Goal: Navigation & Orientation: Find specific page/section

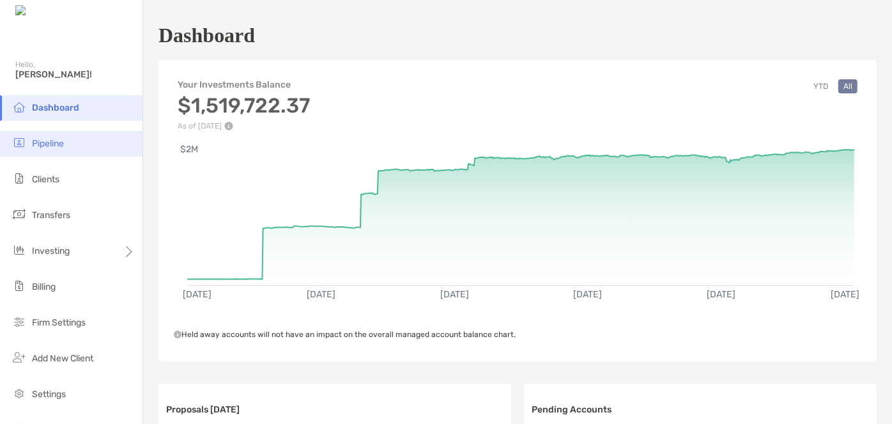
click at [61, 146] on span "Pipeline" at bounding box center [48, 143] width 32 height 11
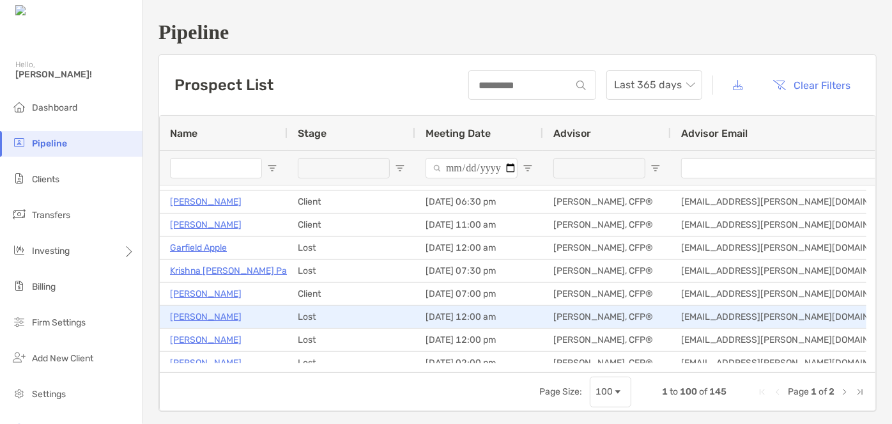
scroll to position [697, 0]
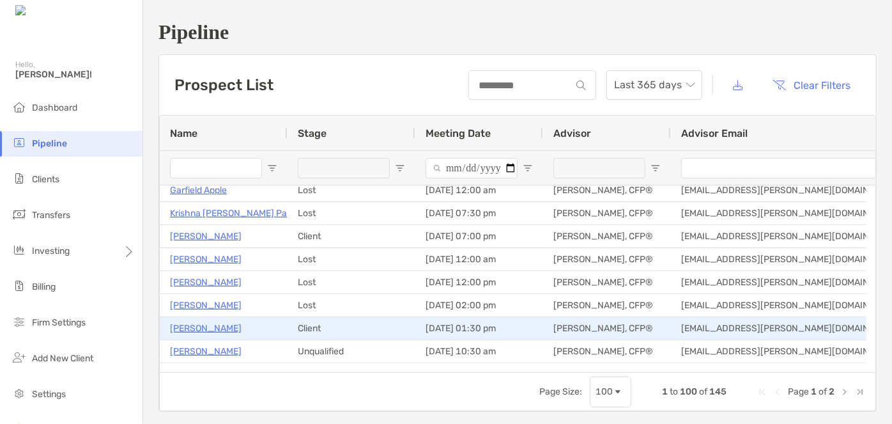
click at [210, 321] on p "Megan Maloney" at bounding box center [206, 328] width 72 height 16
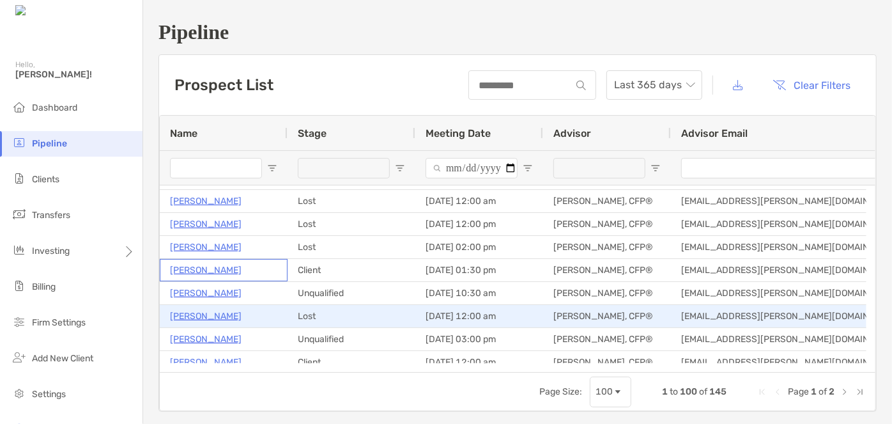
scroll to position [0, 0]
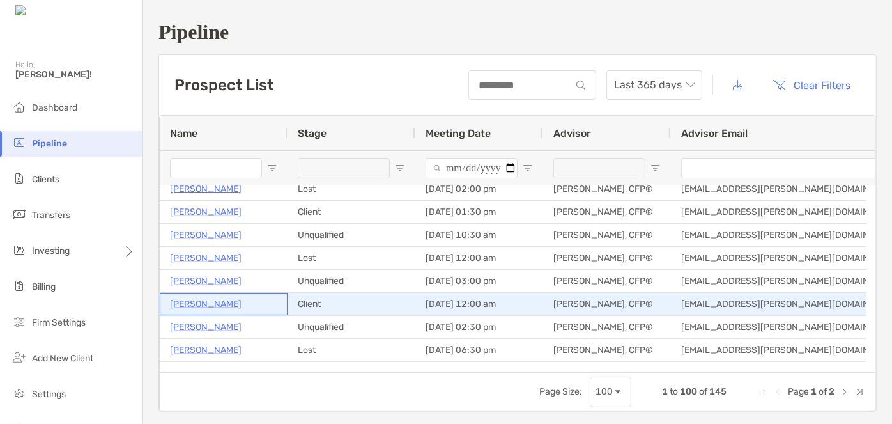
click at [196, 302] on p "Damayanti Chandrasekhar" at bounding box center [206, 304] width 72 height 16
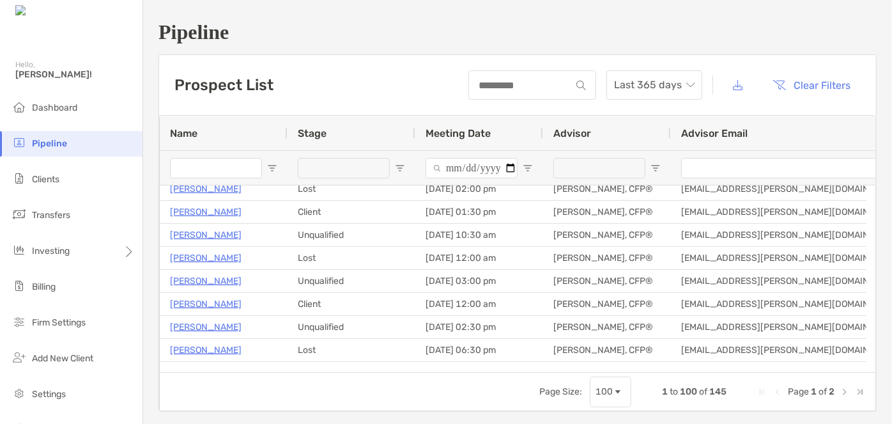
click at [234, 160] on input "Name Filter Input" at bounding box center [216, 168] width 92 height 20
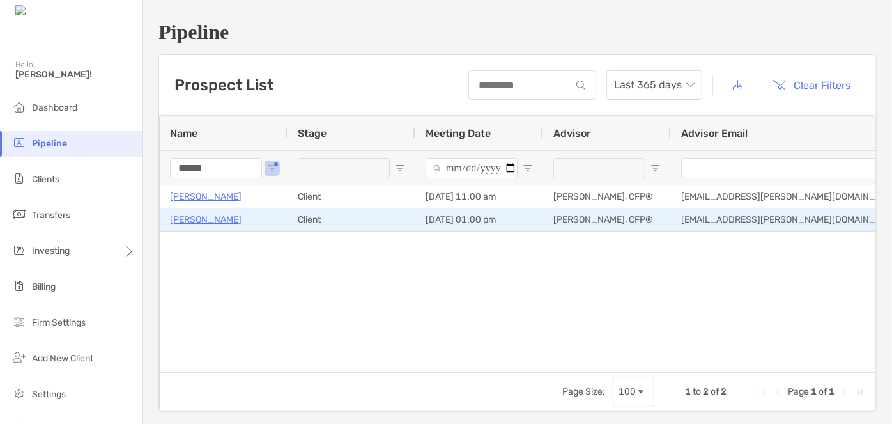
type input "******"
click at [208, 224] on p "Nathan Sellers" at bounding box center [206, 220] width 72 height 16
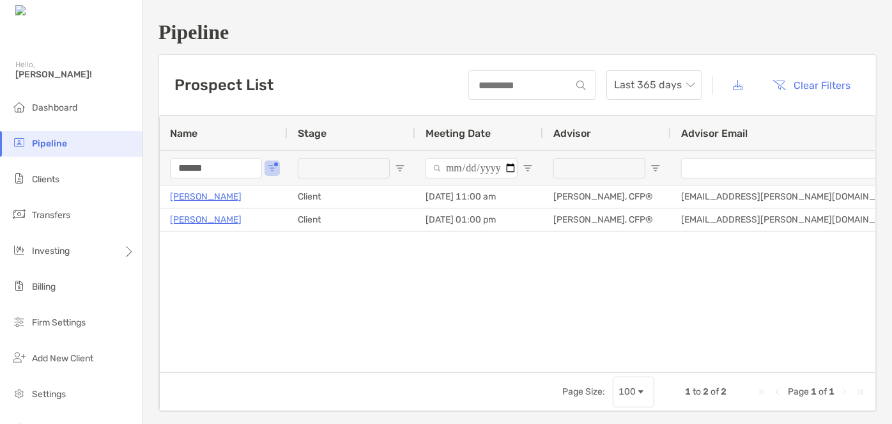
click at [220, 173] on input "******" at bounding box center [216, 168] width 92 height 20
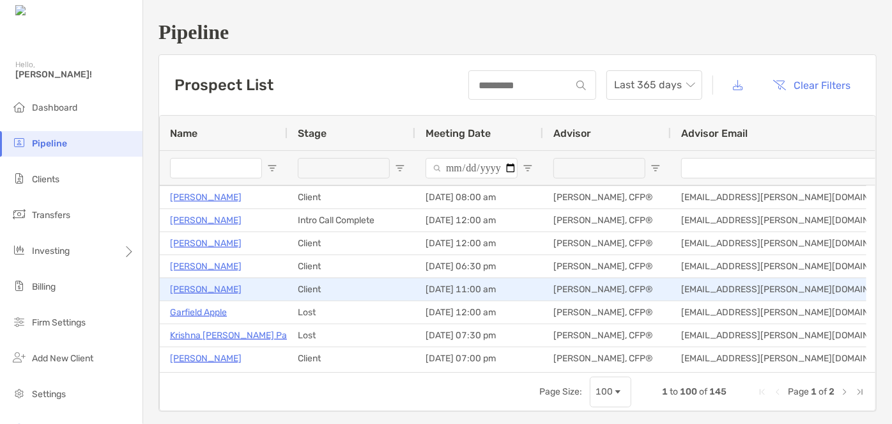
scroll to position [581, 0]
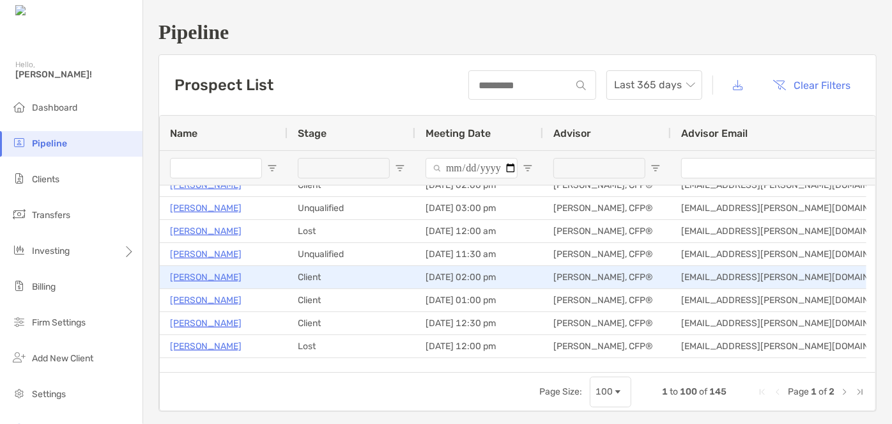
click at [205, 276] on p "Daniel Parsons" at bounding box center [206, 277] width 72 height 16
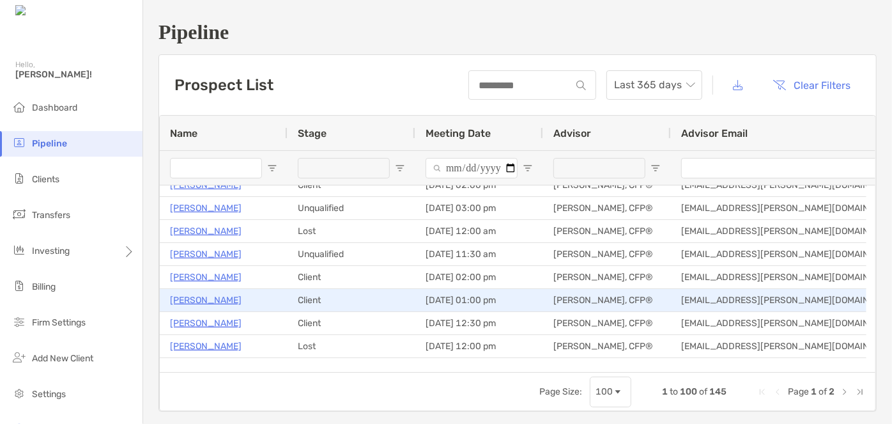
click at [203, 302] on p "Gabi Uebel" at bounding box center [206, 300] width 72 height 16
click at [185, 298] on p "Gabi Uebel" at bounding box center [206, 300] width 72 height 16
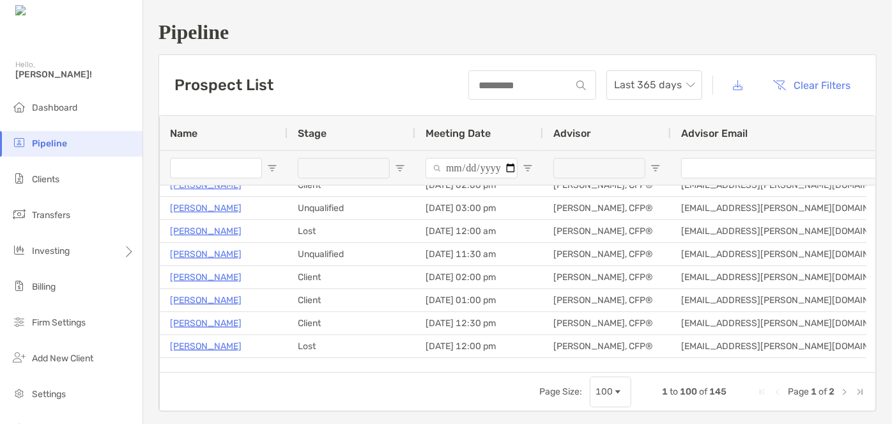
click at [213, 171] on input "Name Filter Input" at bounding box center [216, 168] width 92 height 20
type input "*****"
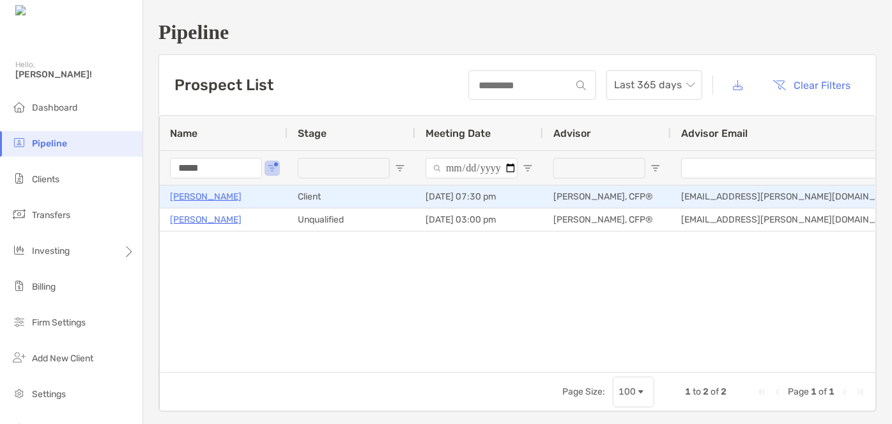
click at [207, 199] on p "[PERSON_NAME]" at bounding box center [206, 197] width 72 height 16
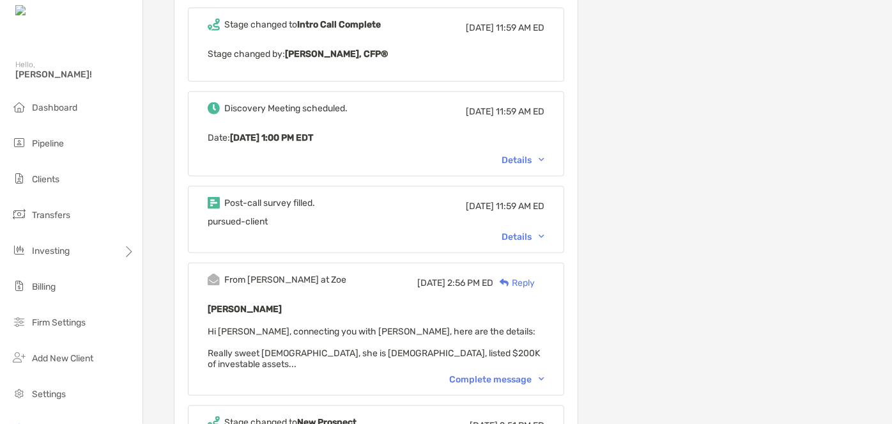
scroll to position [813, 0]
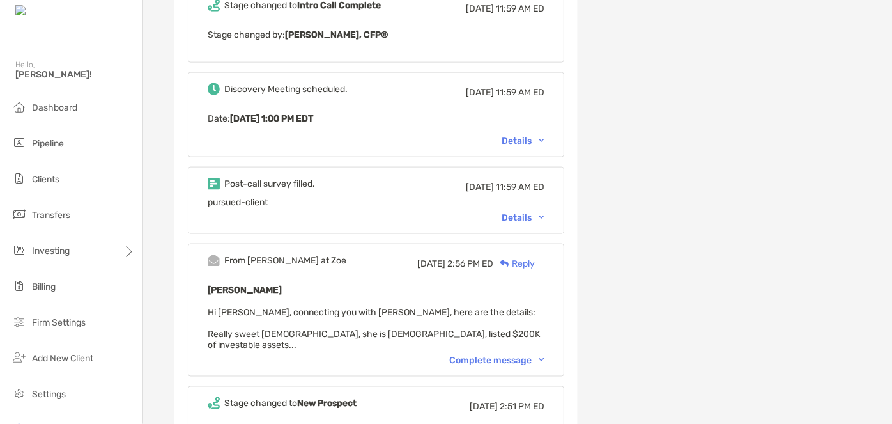
click at [532, 219] on div "Details" at bounding box center [523, 217] width 43 height 11
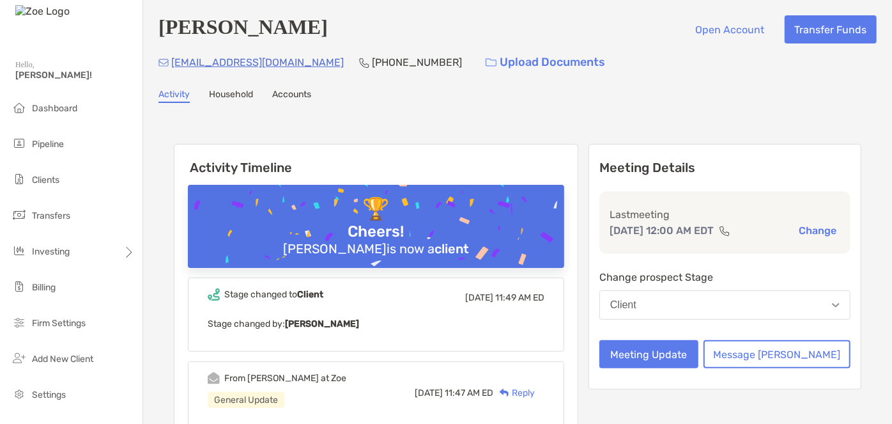
drag, startPoint x: 438, startPoint y: 36, endPoint x: 185, endPoint y: 29, distance: 253.2
click at [185, 29] on h4 "Damayanti Chandrasekhar" at bounding box center [242, 29] width 169 height 28
drag, startPoint x: 281, startPoint y: 61, endPoint x: 174, endPoint y: 58, distance: 107.4
click at [174, 58] on div "dums45@hotmail.com (984) 260-1107 Upload Documents" at bounding box center [517, 62] width 718 height 27
copy p "dums45@hotmail.com"
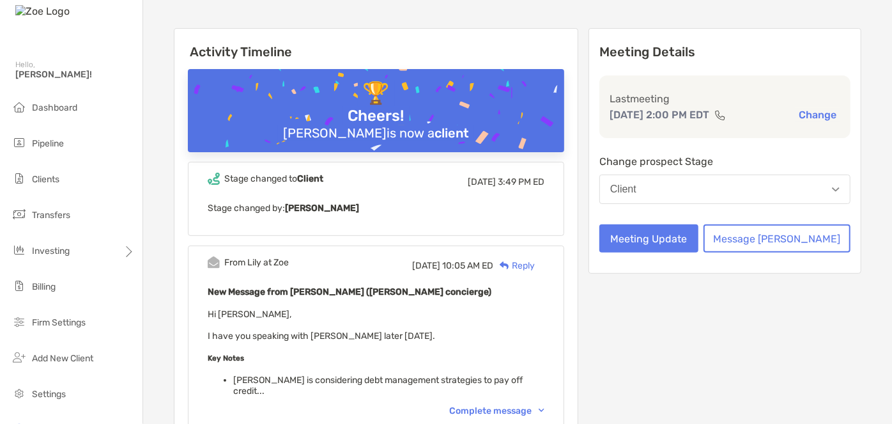
scroll to position [232, 0]
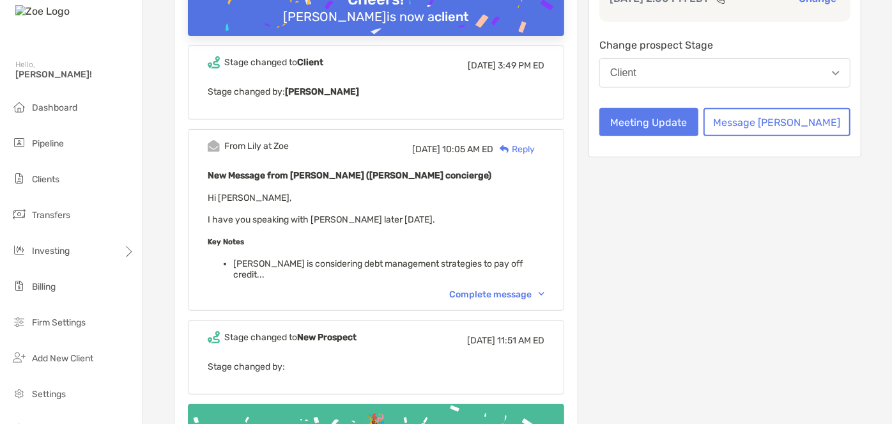
click at [500, 289] on div "Complete message" at bounding box center [496, 294] width 95 height 11
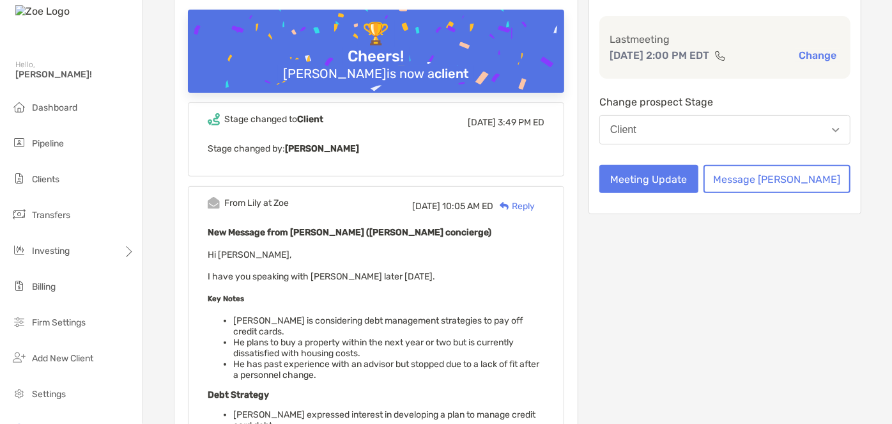
scroll to position [174, 0]
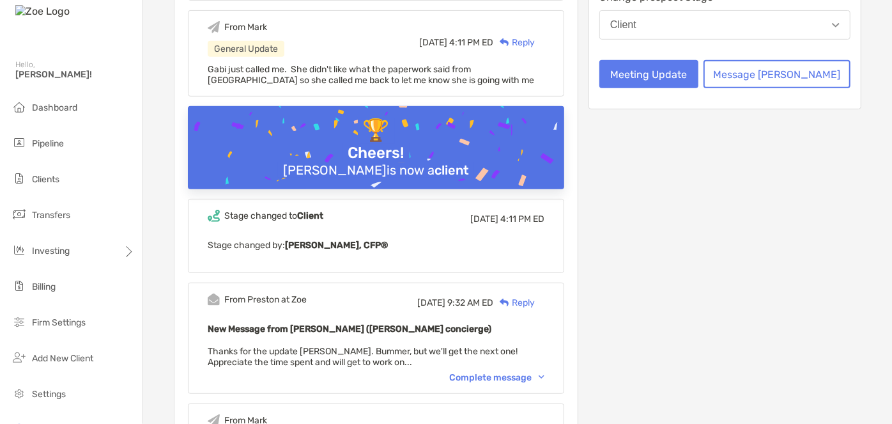
scroll to position [348, 0]
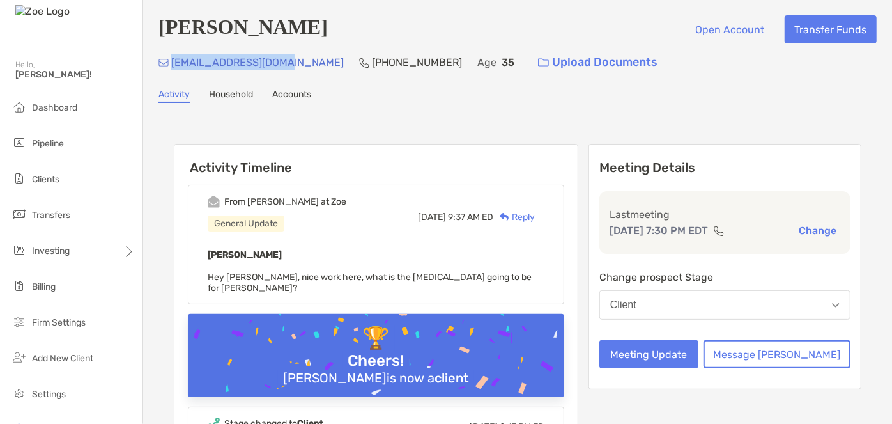
drag, startPoint x: 282, startPoint y: 63, endPoint x: 173, endPoint y: 71, distance: 110.2
click at [173, 71] on div "[EMAIL_ADDRESS][DOMAIN_NAME] [PHONE_NUMBER] Age [DEMOGRAPHIC_DATA] Upload Docum…" at bounding box center [517, 62] width 718 height 27
copy p "[EMAIL_ADDRESS][DOMAIN_NAME]"
